Goal: Task Accomplishment & Management: Complete application form

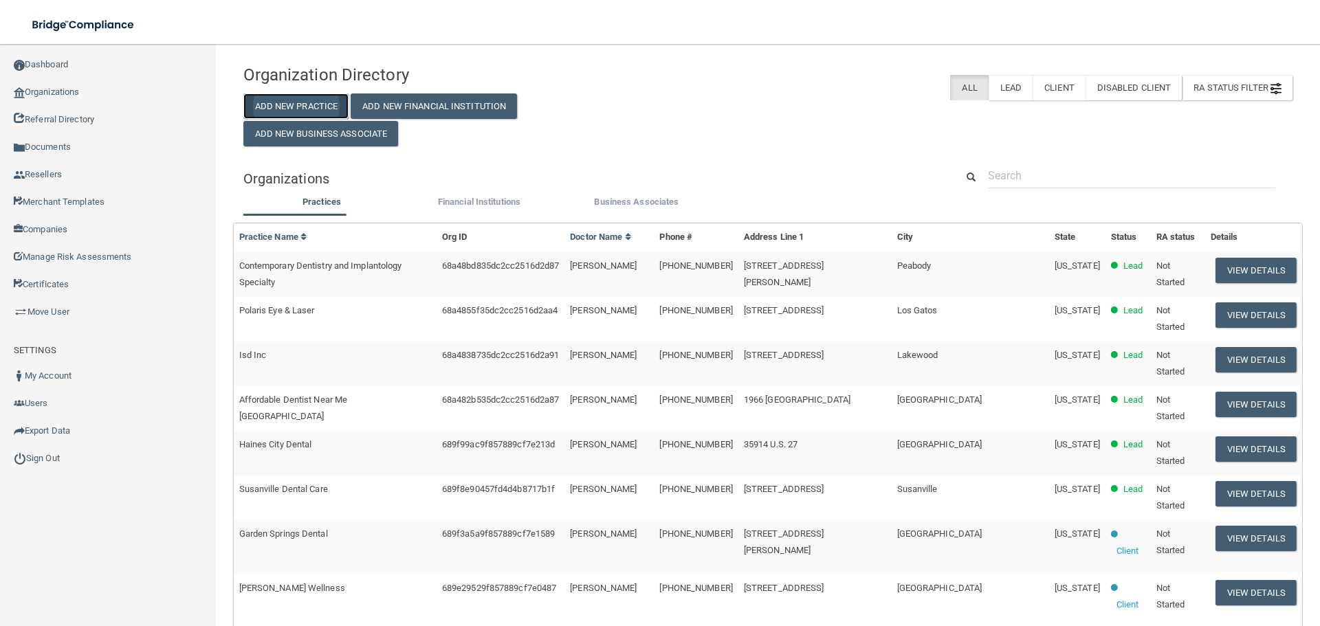
click at [312, 106] on button "Add New Practice" at bounding box center [296, 105] width 106 height 25
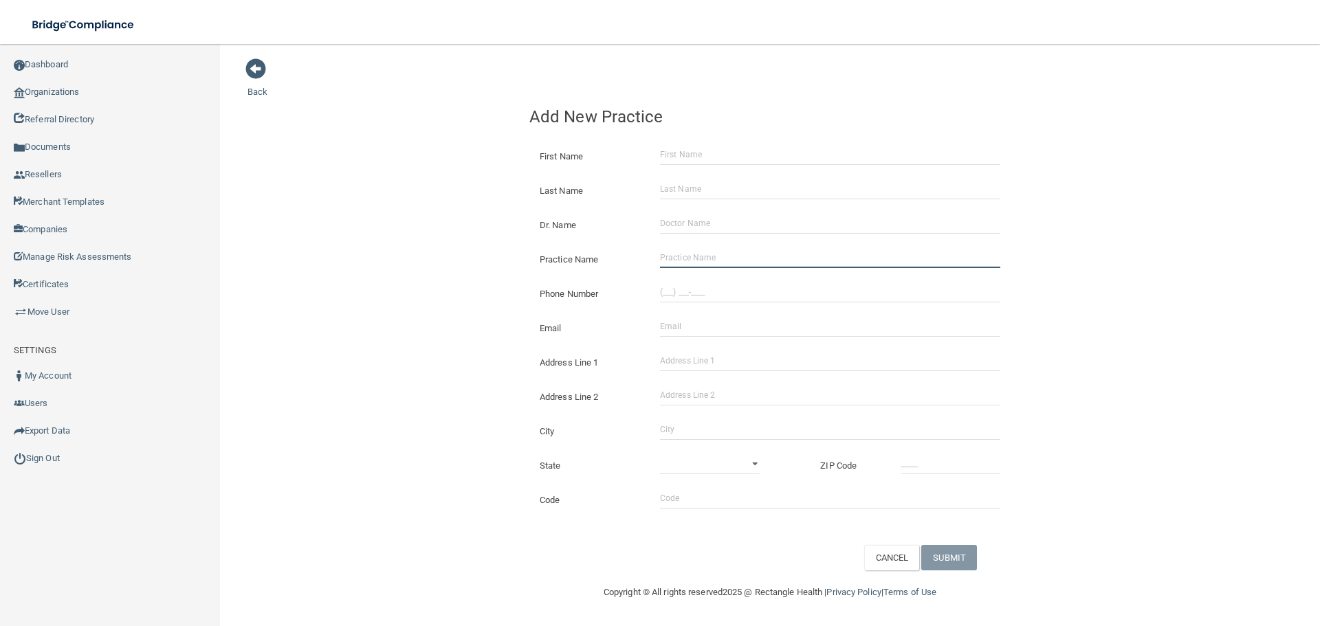
click at [695, 265] on input "Practice Name" at bounding box center [830, 257] width 340 height 21
paste input "El Paso Mens and Womens Clinic"
type input "El Paso Mens and Womens Clinic"
drag, startPoint x: 694, startPoint y: 296, endPoint x: 694, endPoint y: 304, distance: 7.6
click at [694, 296] on input "(___) ___-____" at bounding box center [830, 292] width 340 height 21
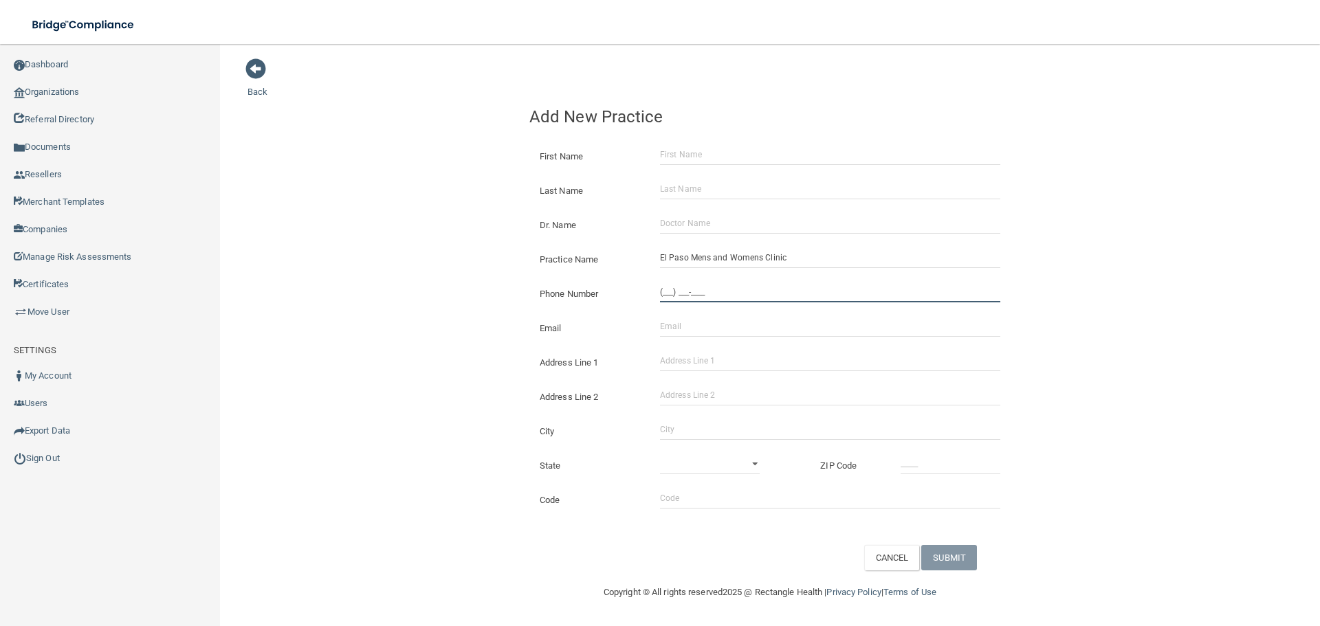
paste input "915) 271-8400"
type input "[PHONE_NUMBER]"
click at [681, 326] on input "Email" at bounding box center [830, 326] width 340 height 21
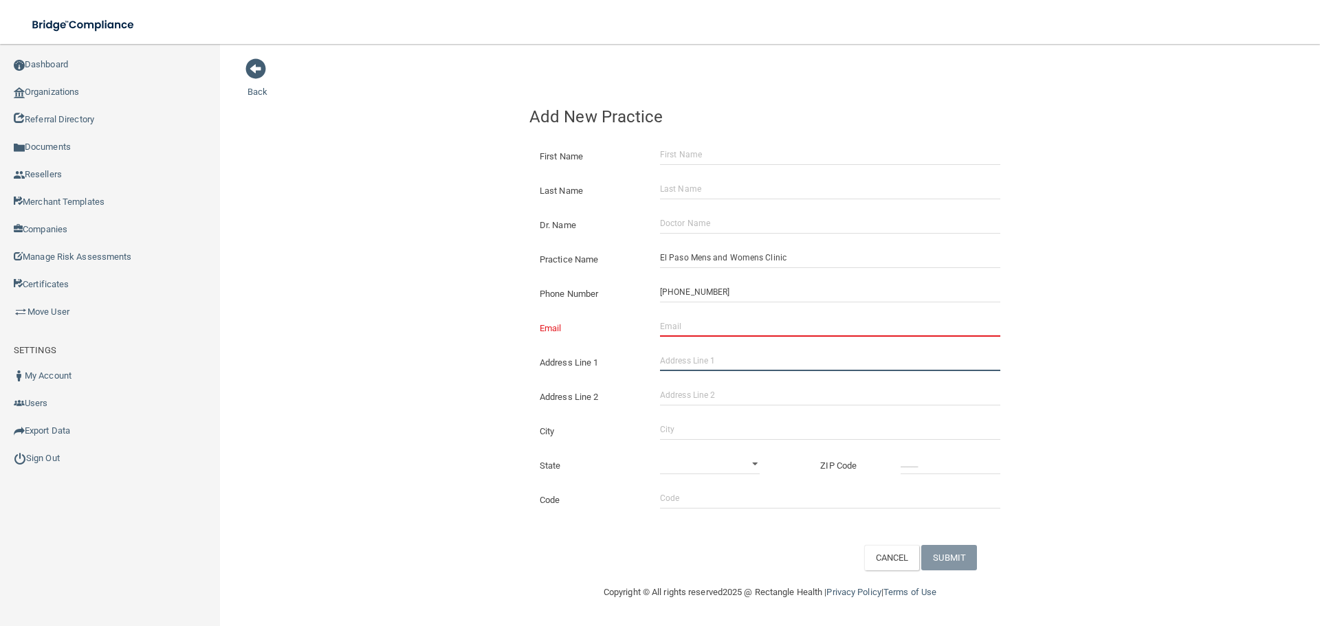
click at [735, 364] on input "Address Line 1" at bounding box center [830, 361] width 340 height 21
paste input "[STREET_ADDRESS][PERSON_NAME]"
type input "[STREET_ADDRESS][PERSON_NAME]"
click at [707, 427] on input "City" at bounding box center [830, 429] width 340 height 21
type input "[GEOGRAPHIC_DATA]"
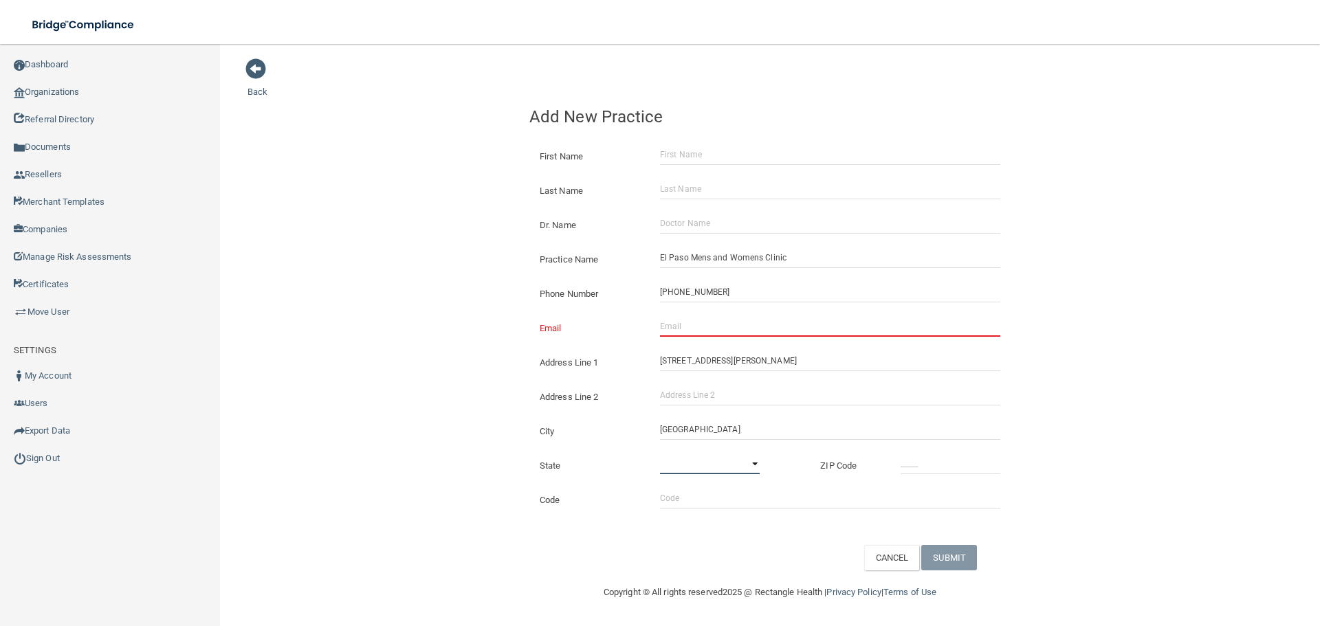
click at [718, 461] on select "[US_STATE] [US_STATE] [US_STATE] [US_STATE] [US_STATE] [US_STATE] [US_STATE] [U…" at bounding box center [710, 464] width 100 height 21
select select "43"
click at [660, 454] on select "[US_STATE] [US_STATE] [US_STATE] [US_STATE] [US_STATE] [US_STATE] [US_STATE] [U…" at bounding box center [710, 464] width 100 height 21
click at [895, 454] on div at bounding box center [950, 464] width 120 height 21
click at [902, 458] on input "_____" at bounding box center [951, 464] width 100 height 21
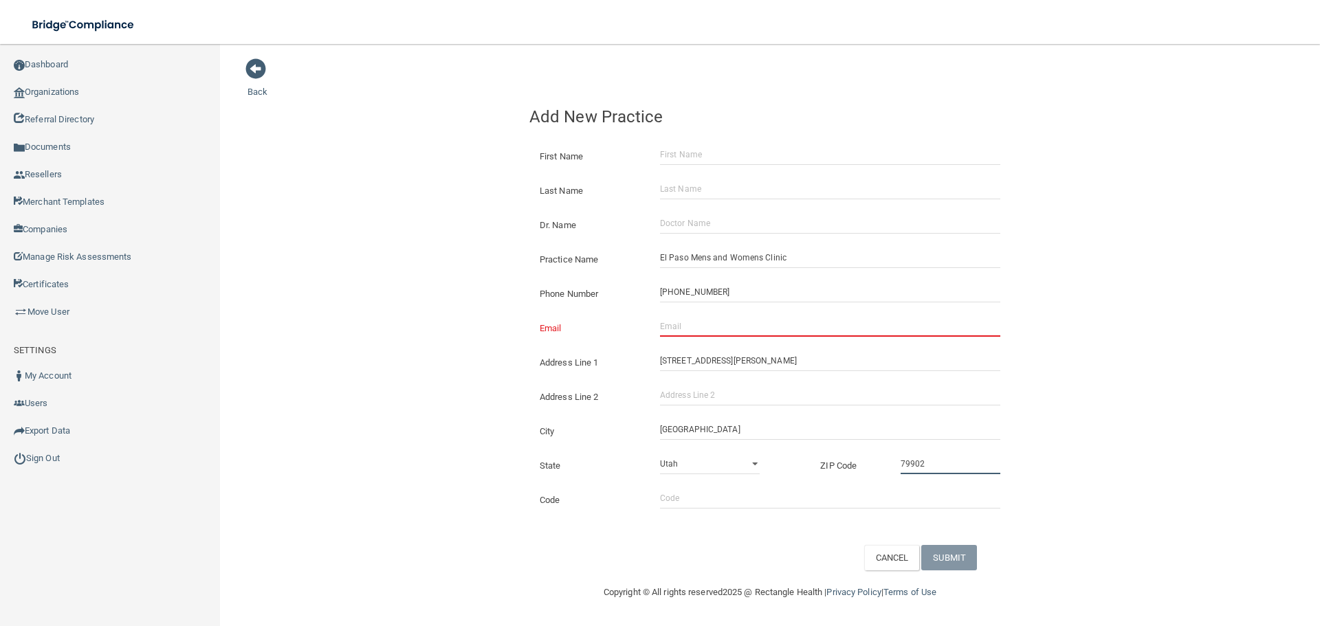
type input "79902"
click at [659, 313] on div "Email The email address is already taken" at bounding box center [770, 323] width 502 height 34
click at [661, 313] on div "Email The email address is already taken" at bounding box center [770, 323] width 502 height 34
click at [688, 318] on input "Email" at bounding box center [830, 326] width 340 height 21
paste input "[EMAIL_ADDRESS][DOMAIN_NAME]"
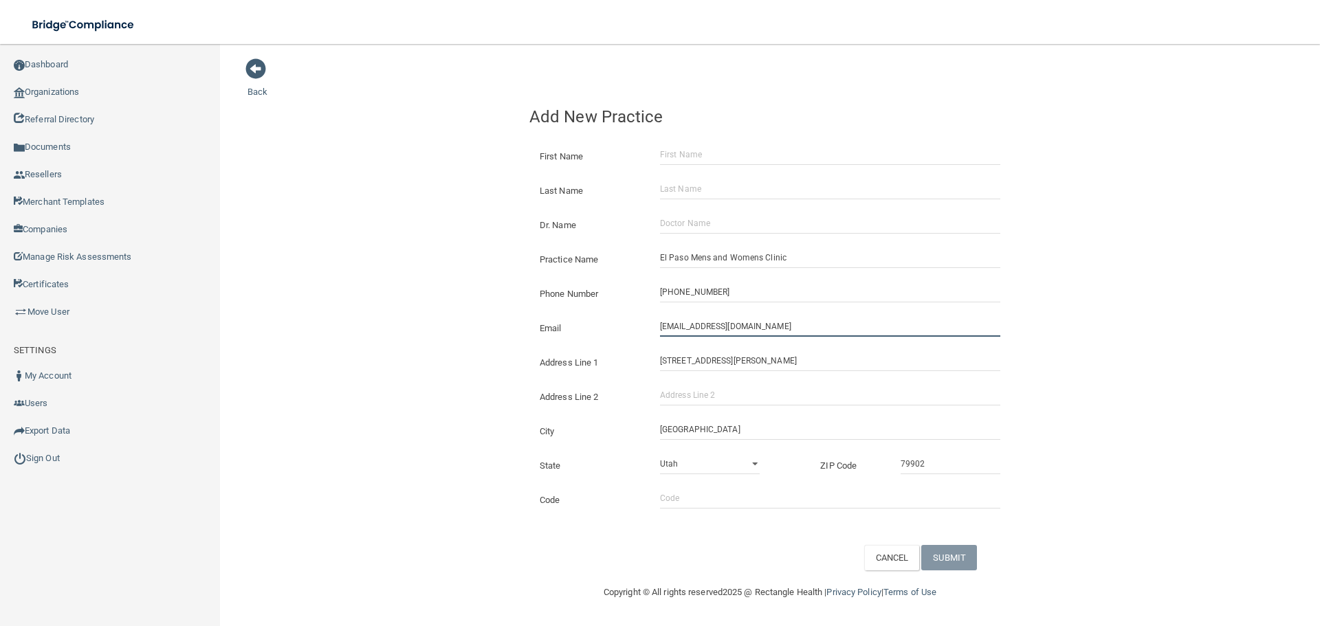
type input "[EMAIL_ADDRESS][DOMAIN_NAME]"
click at [362, 288] on div "Back Add New Practice First Name Last Name Dr. Name Practice Name [GEOGRAPHIC_D…" at bounding box center [769, 314] width 1045 height 513
click at [687, 156] on input "First Name" at bounding box center [830, 154] width 340 height 21
paste input "[PERSON_NAME]"
click at [707, 157] on input "[PERSON_NAME]" at bounding box center [830, 154] width 340 height 21
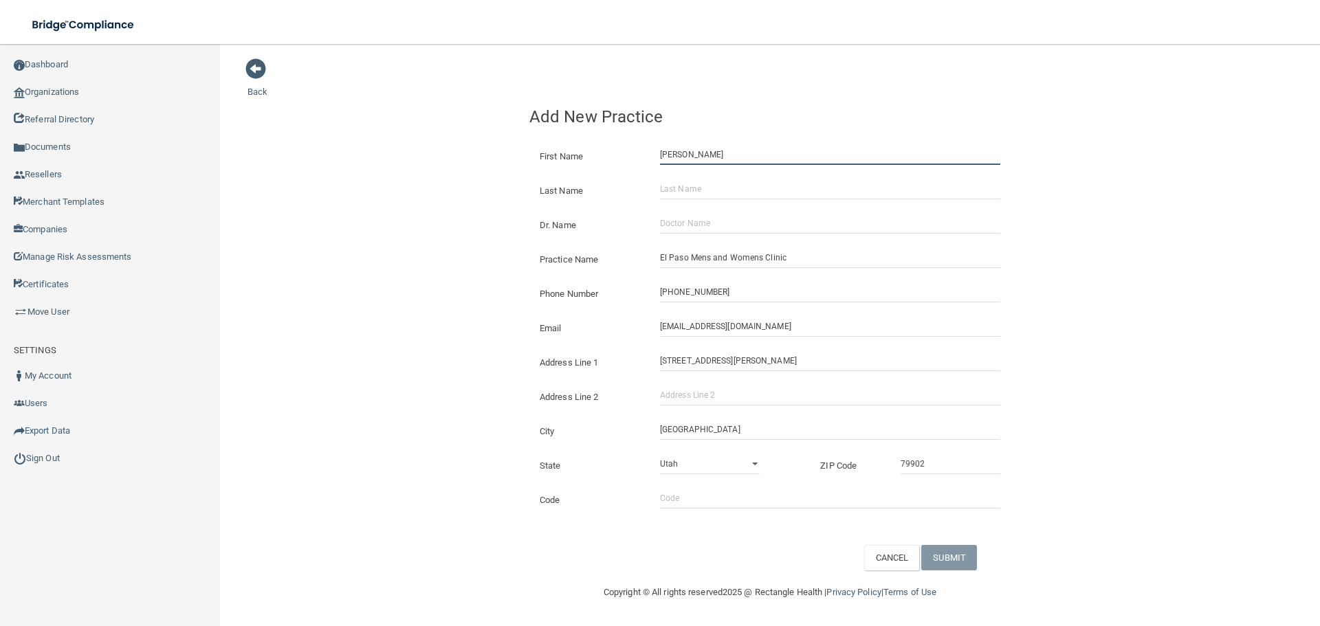
click at [707, 159] on input "[PERSON_NAME]" at bounding box center [830, 154] width 340 height 21
type input "[PERSON_NAME]"
click at [707, 188] on input "Last Name" at bounding box center [830, 189] width 340 height 21
paste input "[PERSON_NAME]"
type input "[PERSON_NAME]"
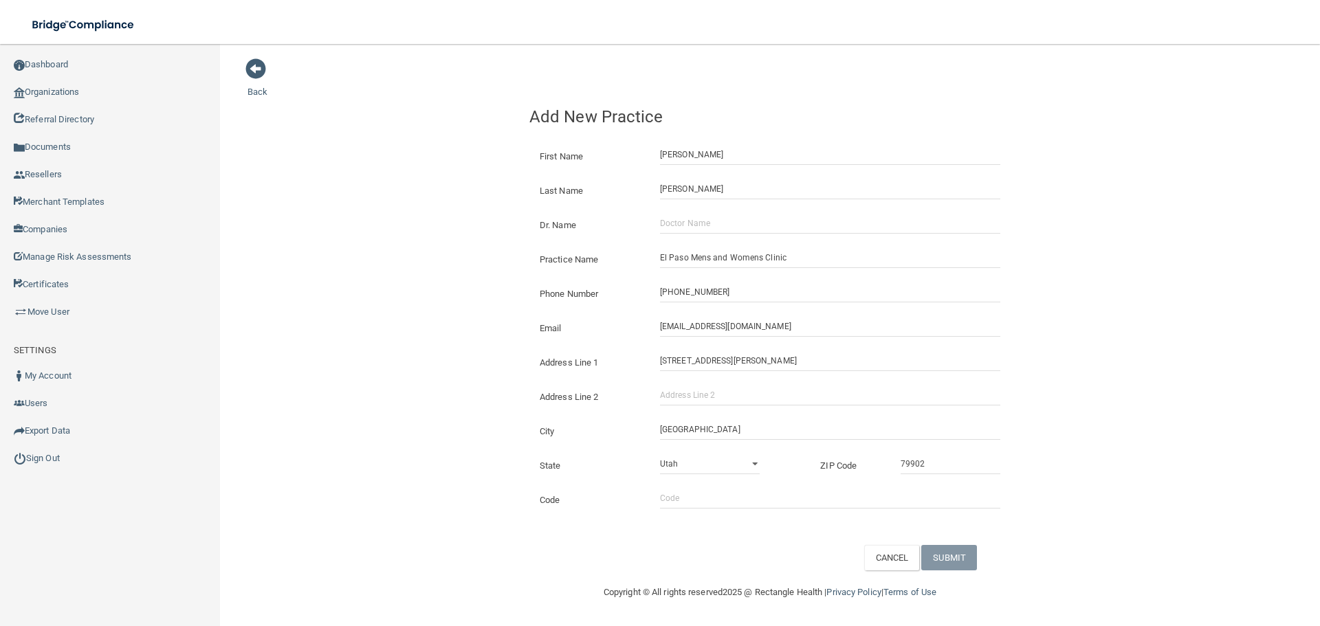
click at [742, 234] on div "Dr. Name" at bounding box center [770, 220] width 502 height 34
click at [718, 231] on input "Dr. Name" at bounding box center [830, 223] width 340 height 21
paste input "[PERSON_NAME] photo.jpg [PERSON_NAME], M.D."
drag, startPoint x: 837, startPoint y: 220, endPoint x: 794, endPoint y: 227, distance: 43.9
click at [726, 227] on input "[PERSON_NAME] photo.jpg [PERSON_NAME], M.D." at bounding box center [830, 223] width 340 height 21
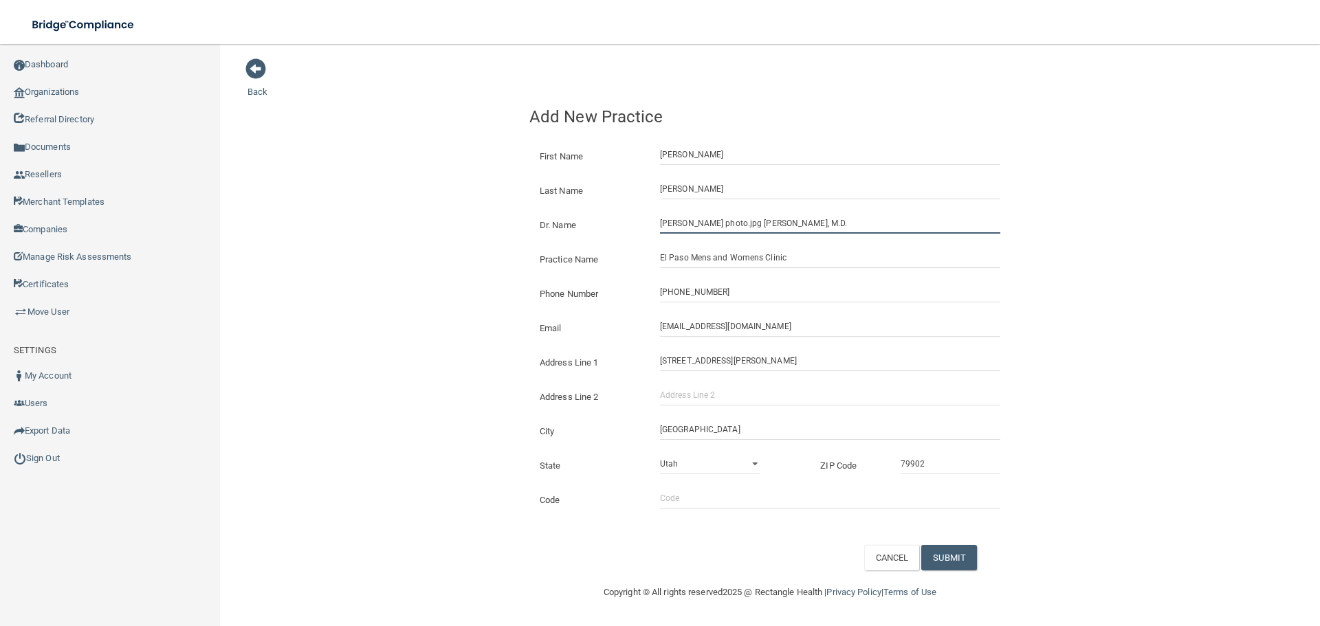
click at [795, 227] on input "[PERSON_NAME] photo.jpg [PERSON_NAME], M.D." at bounding box center [830, 223] width 340 height 21
click at [762, 222] on input "[PERSON_NAME] photo.jpg [PERSON_NAME], M.D." at bounding box center [830, 223] width 340 height 21
drag, startPoint x: 755, startPoint y: 224, endPoint x: 623, endPoint y: 226, distance: 132.0
click at [623, 213] on div "Dr. Name [PERSON_NAME] photo.jpg [PERSON_NAME], M.D." at bounding box center [769, 213] width 481 height 0
type input "[PERSON_NAME], M.D."
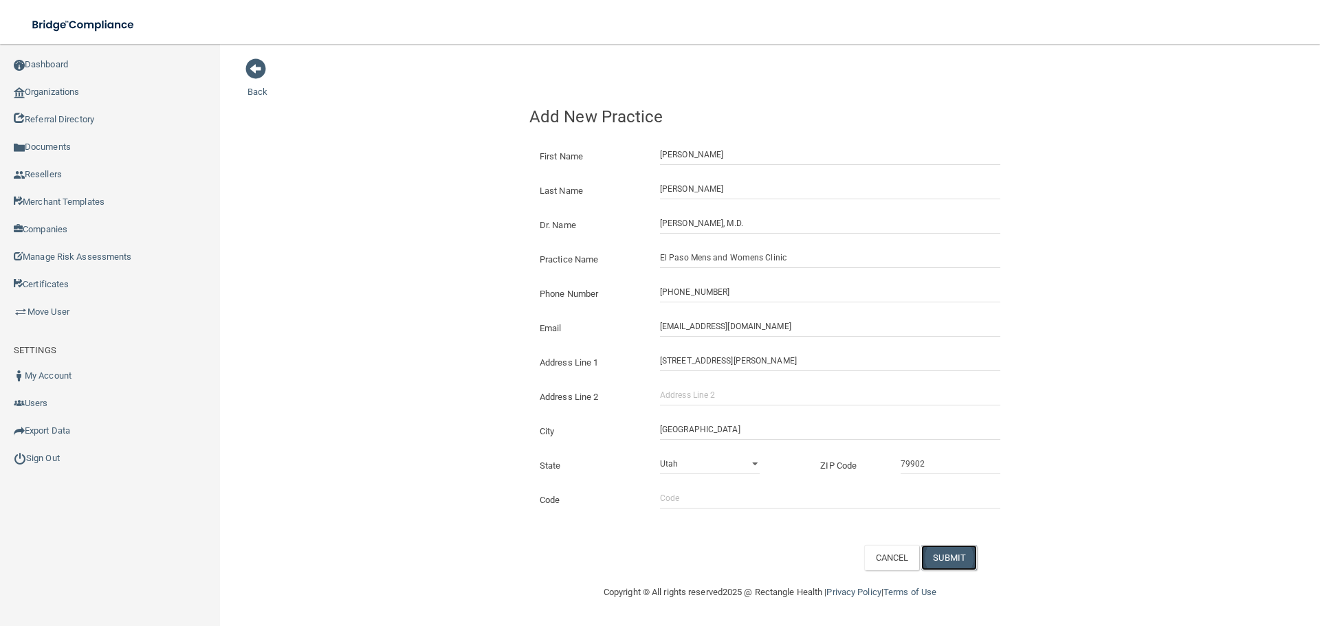
click at [977, 554] on button "SUBMIT" at bounding box center [949, 557] width 56 height 25
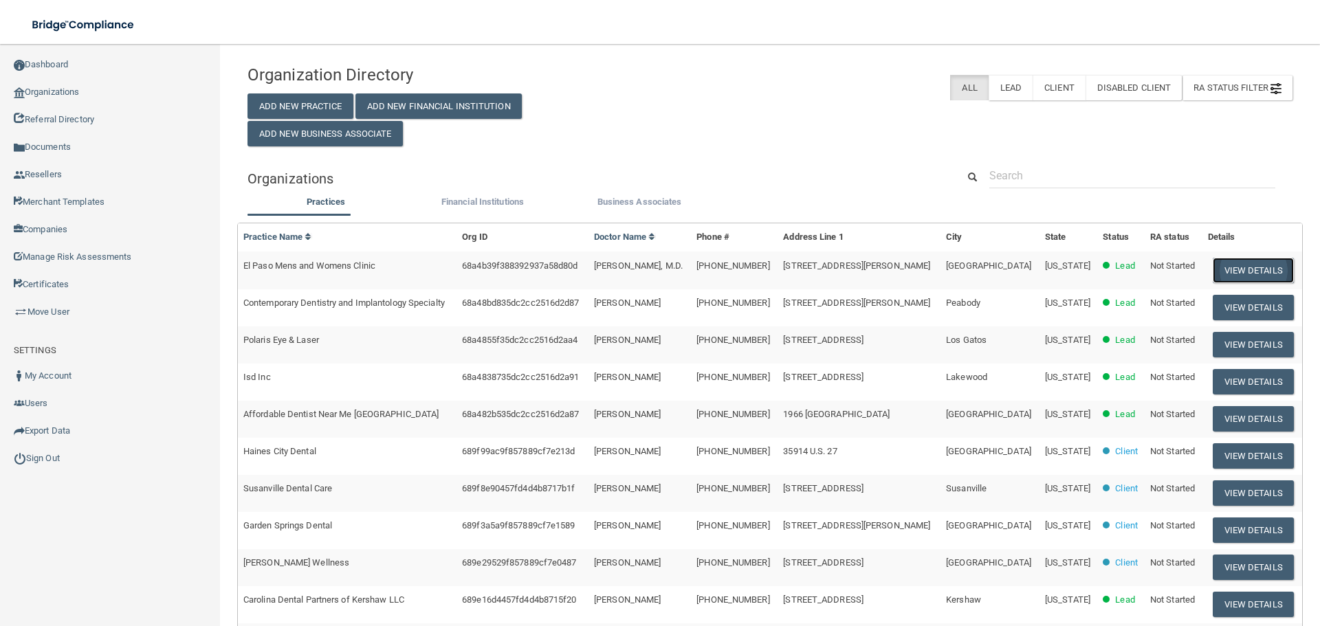
drag, startPoint x: 1257, startPoint y: 274, endPoint x: 1253, endPoint y: 261, distance: 13.3
click at [1257, 274] on button "View Details" at bounding box center [1253, 270] width 81 height 25
